Goal: Task Accomplishment & Management: Manage account settings

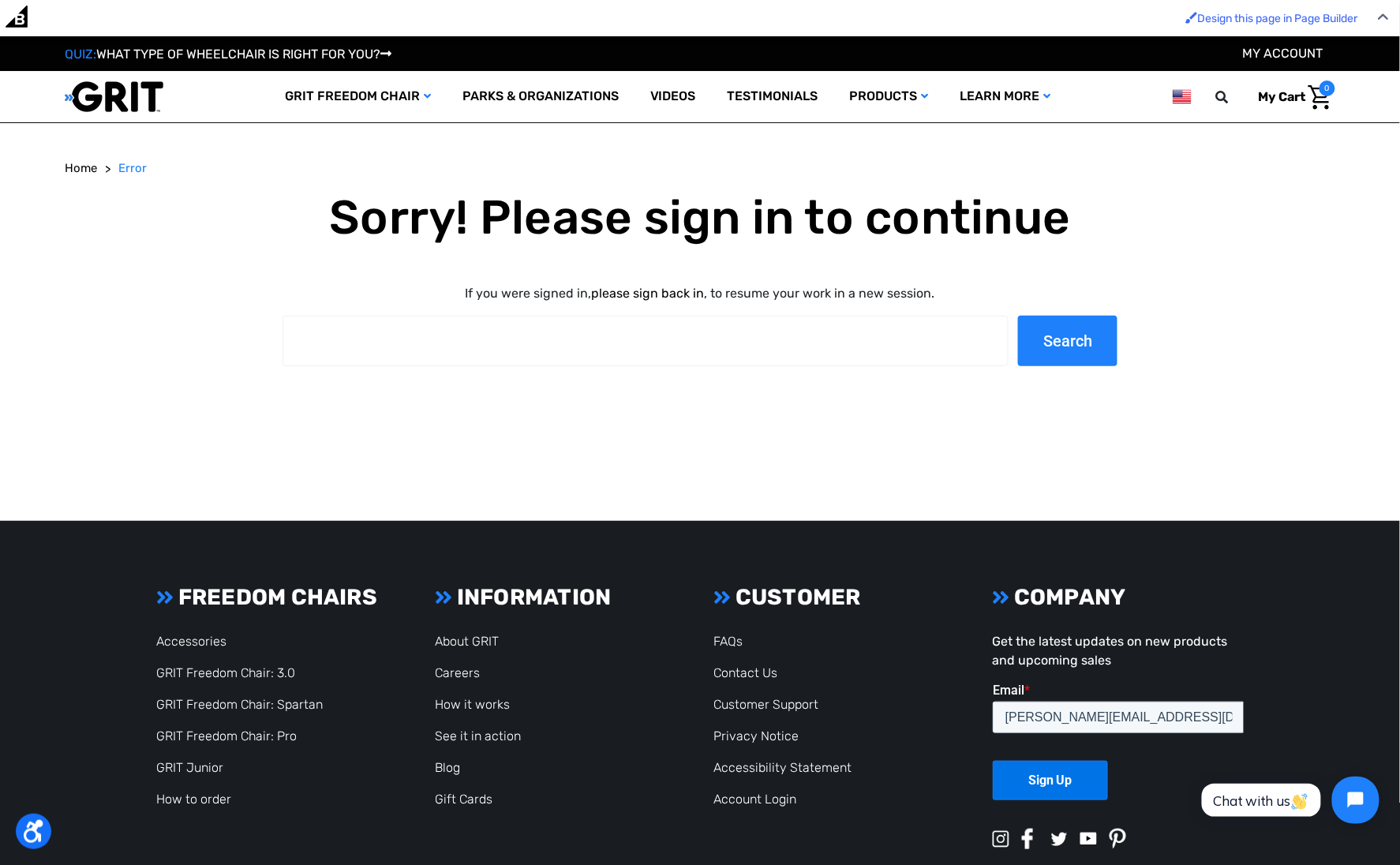
click at [675, 296] on link "please sign back in" at bounding box center [648, 293] width 113 height 15
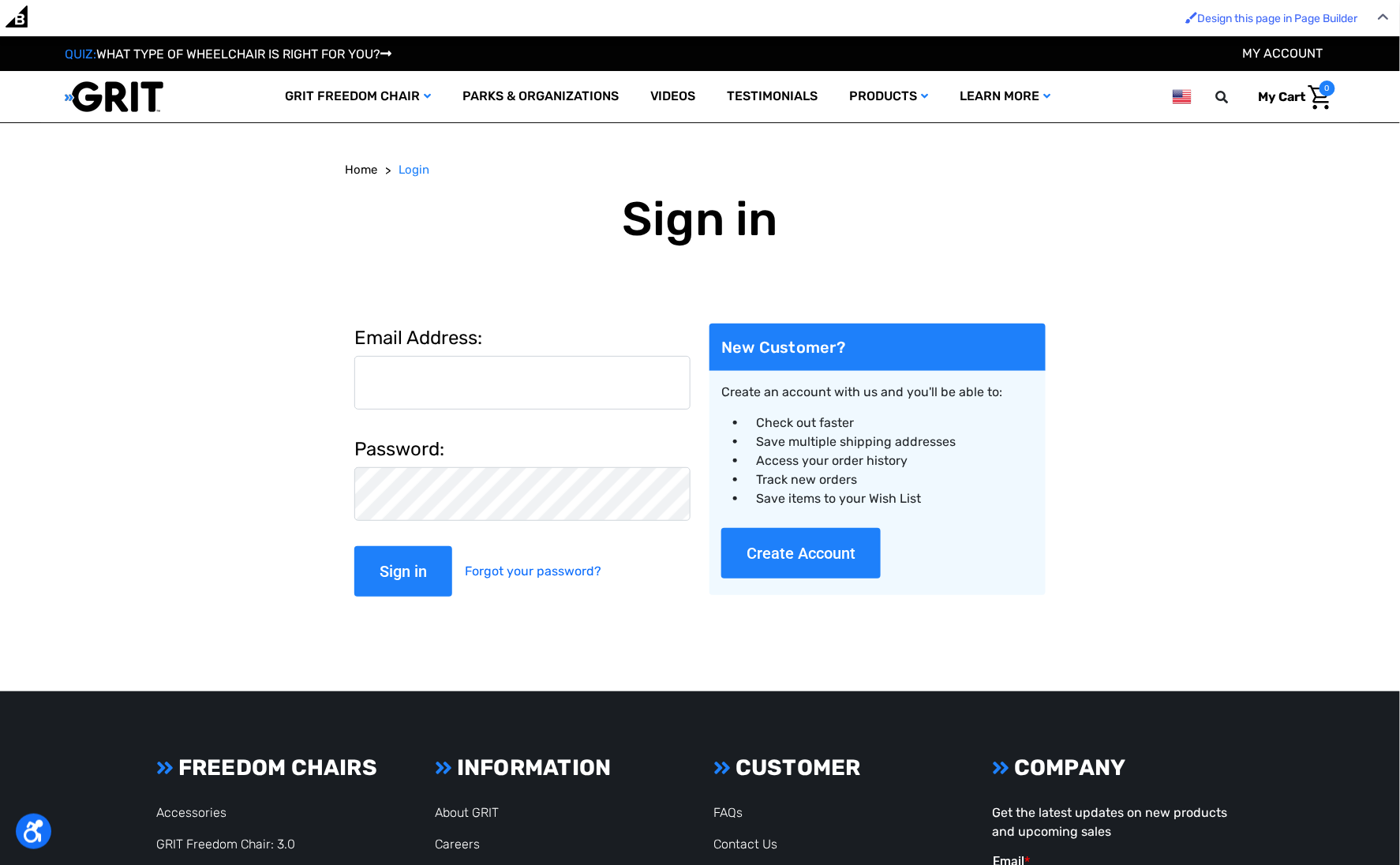
click at [536, 382] on input "Email Address:" at bounding box center [522, 382] width 336 height 53
type input "[PERSON_NAME][EMAIL_ADDRESS][DOMAIN_NAME]"
click at [354, 546] on input "Sign in" at bounding box center [403, 571] width 98 height 50
